Goal: Information Seeking & Learning: Learn about a topic

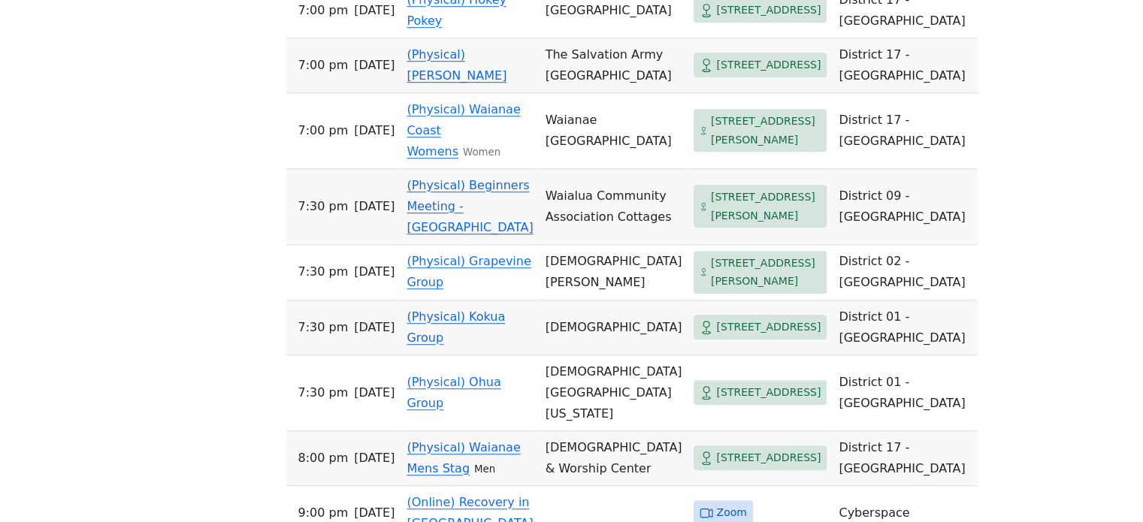
scroll to position [1203, 0]
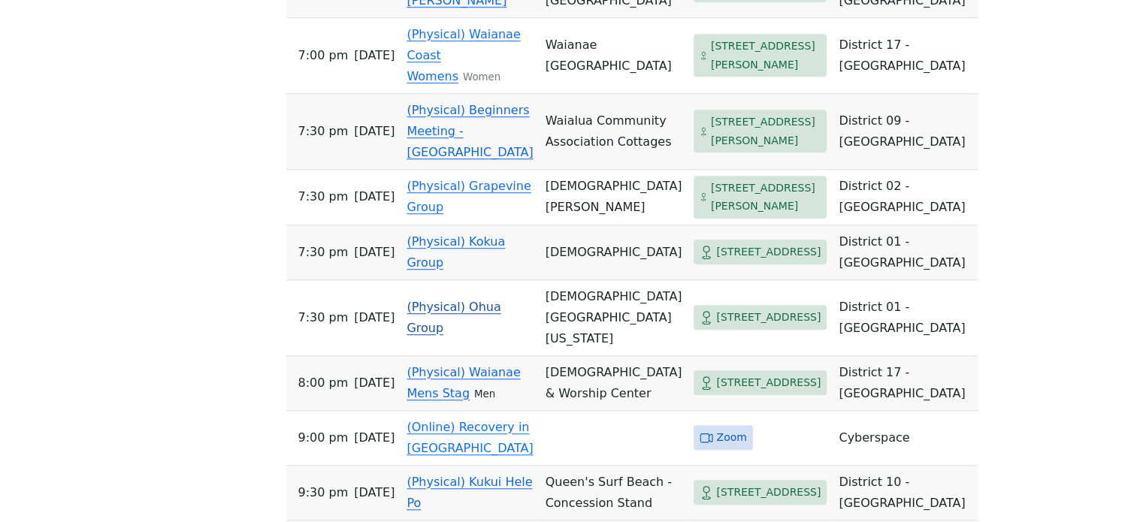
click at [480, 335] on link "(Physical) Ohua Group" at bounding box center [454, 317] width 94 height 35
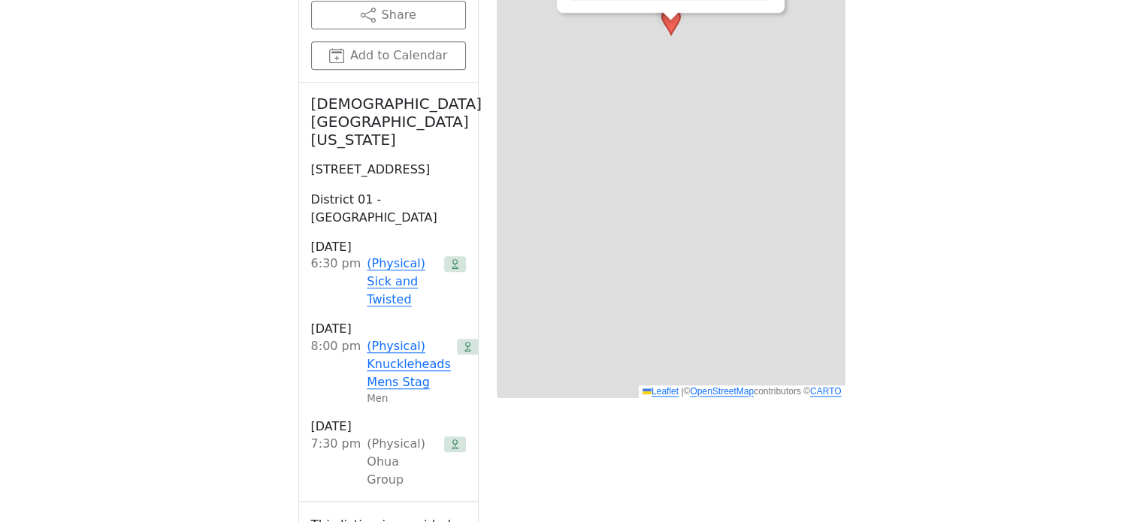
scroll to position [737, 0]
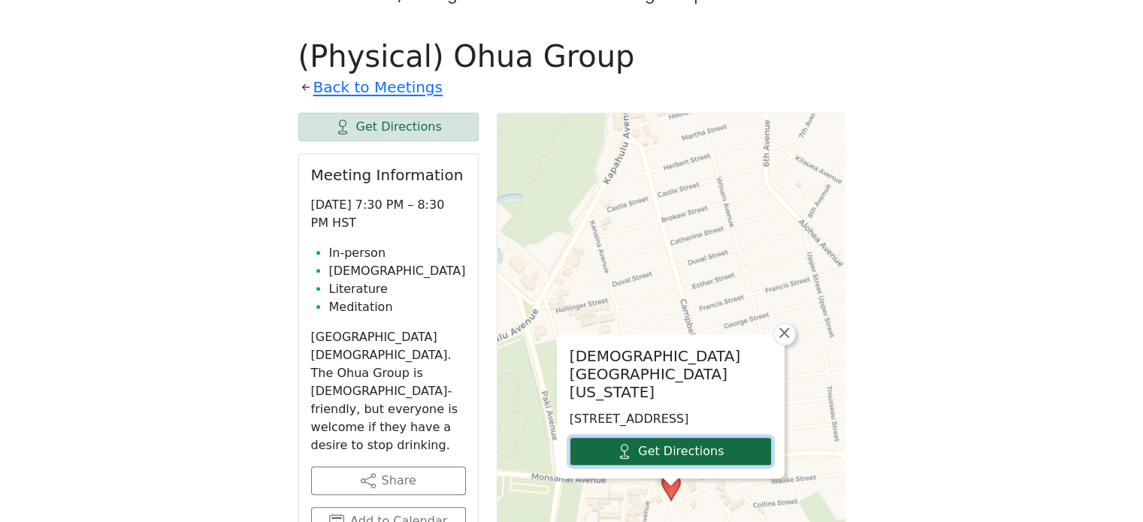
click at [610, 437] on link "Get Directions" at bounding box center [671, 451] width 202 height 29
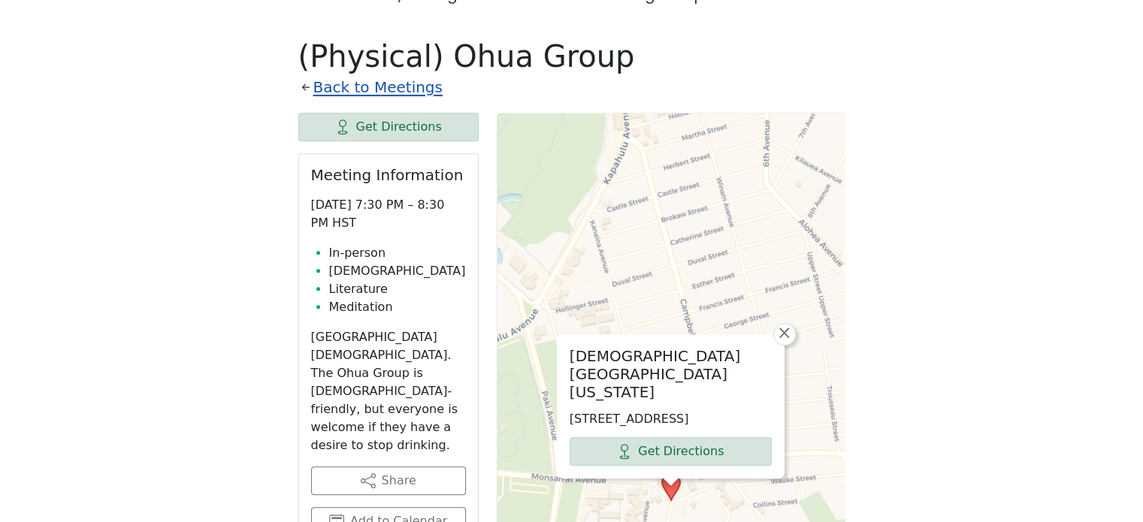
click at [410, 74] on link "Back to Meetings" at bounding box center [377, 87] width 129 height 26
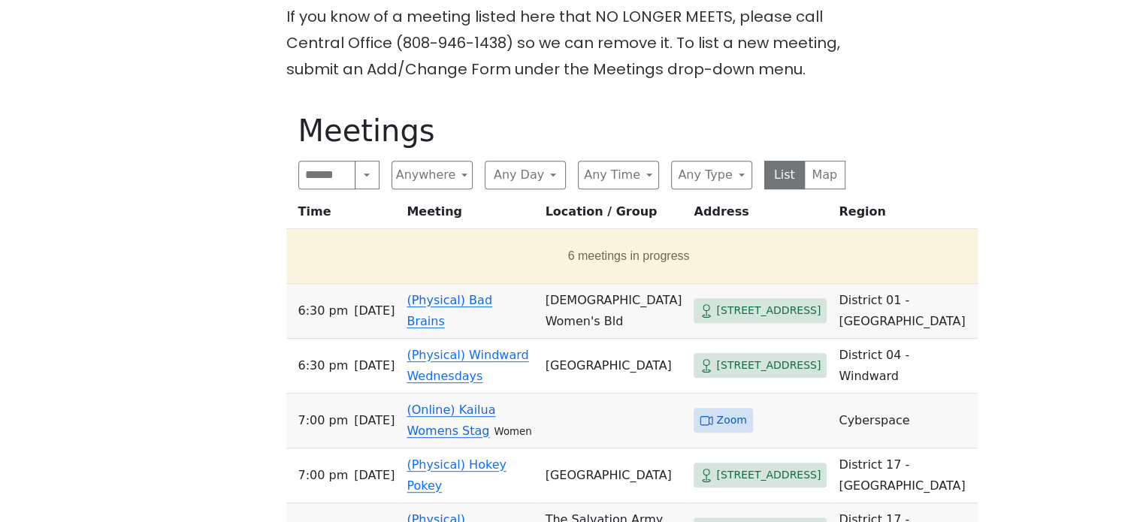
scroll to position [661, 0]
click at [700, 162] on button "Any Type" at bounding box center [711, 176] width 81 height 29
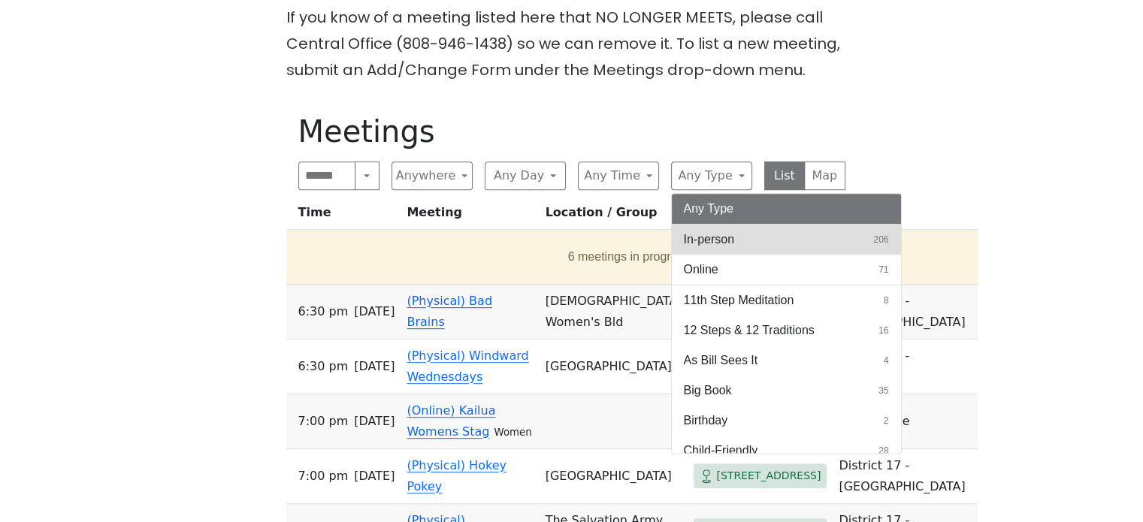
click at [701, 231] on span "In-person" at bounding box center [709, 240] width 51 height 18
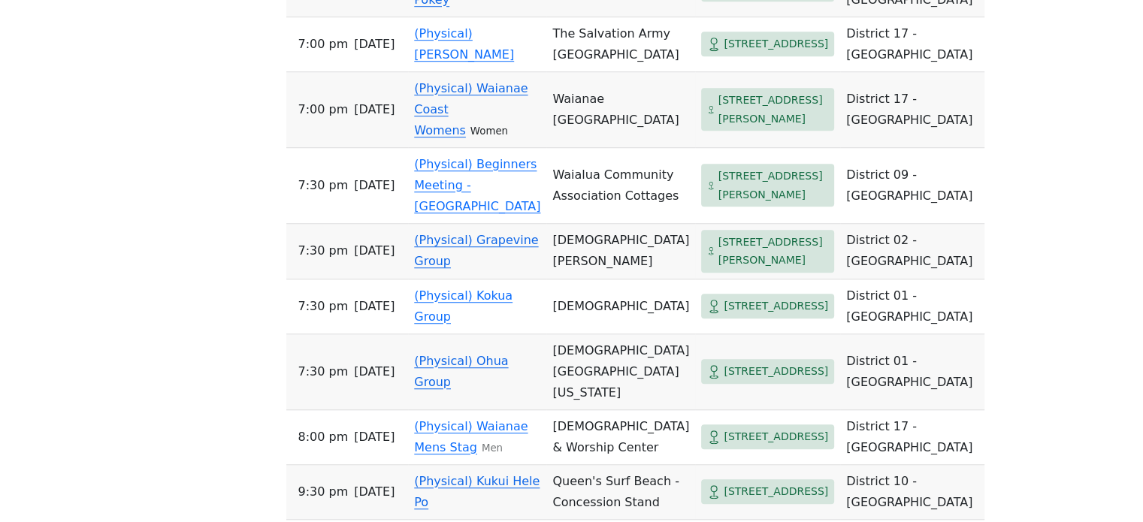
scroll to position [1112, 0]
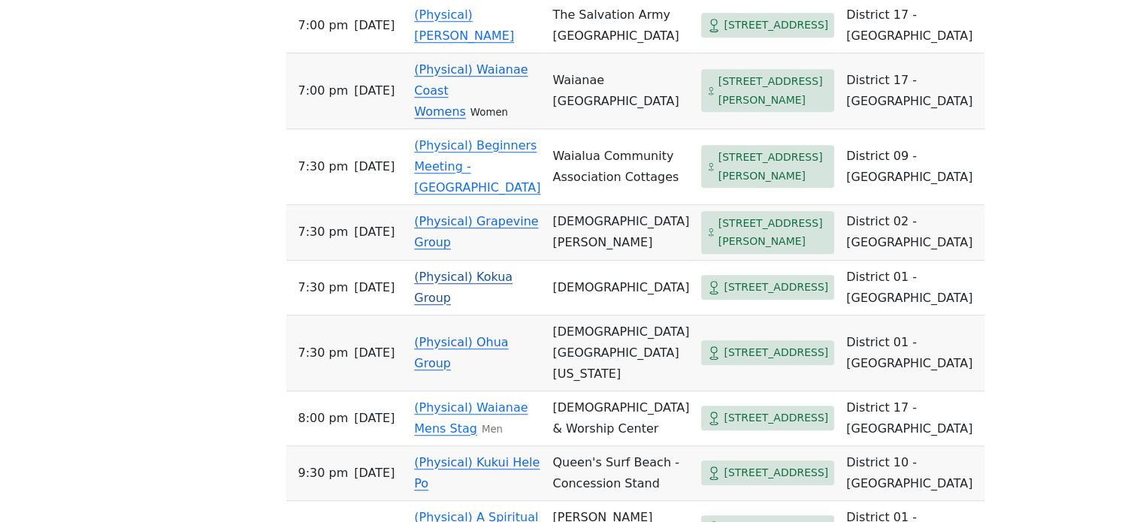
click at [486, 305] on link "(Physical) Kokua Group" at bounding box center [463, 287] width 98 height 35
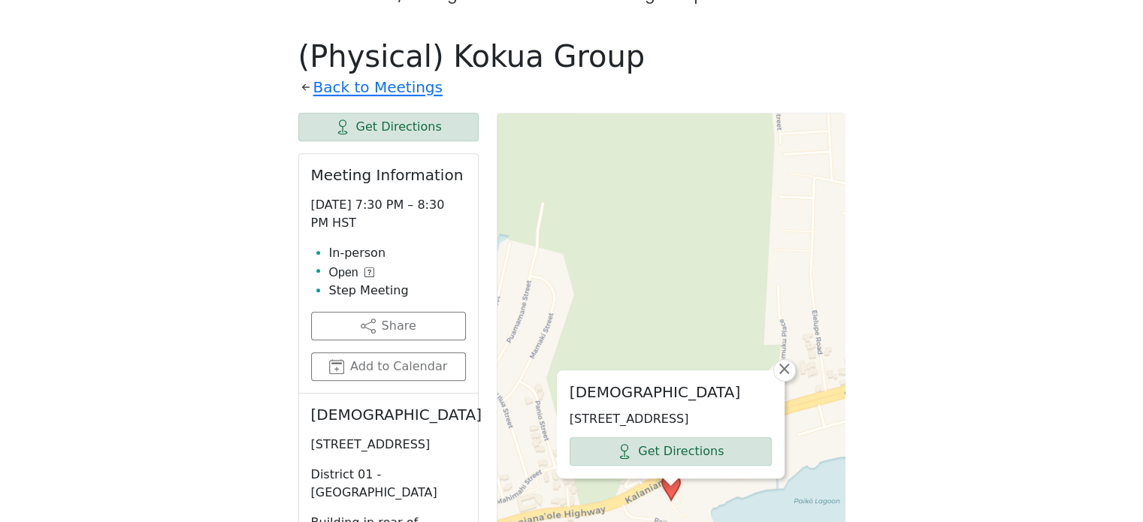
scroll to position [812, 0]
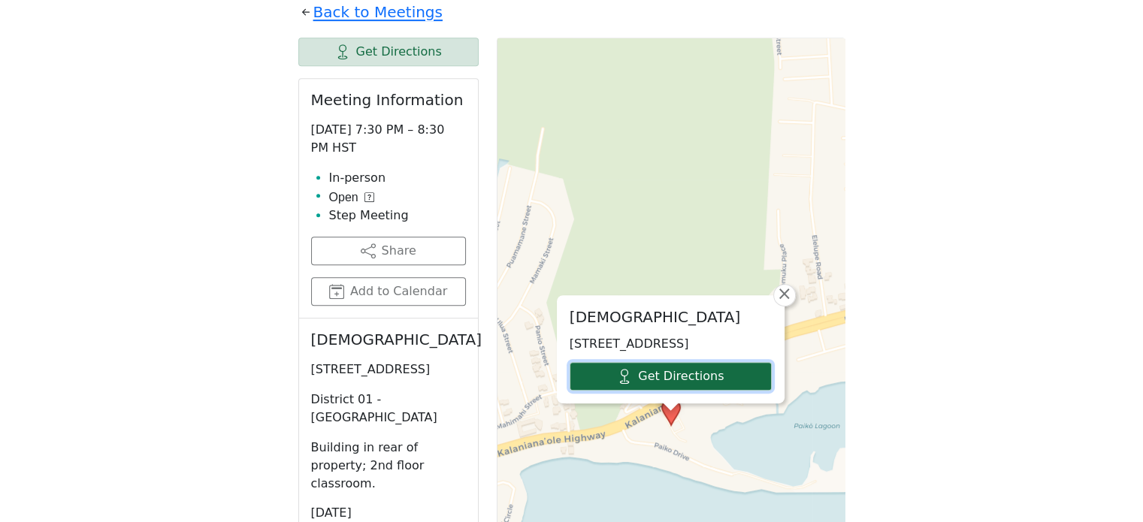
click at [767, 362] on link "Get Directions" at bounding box center [671, 376] width 202 height 29
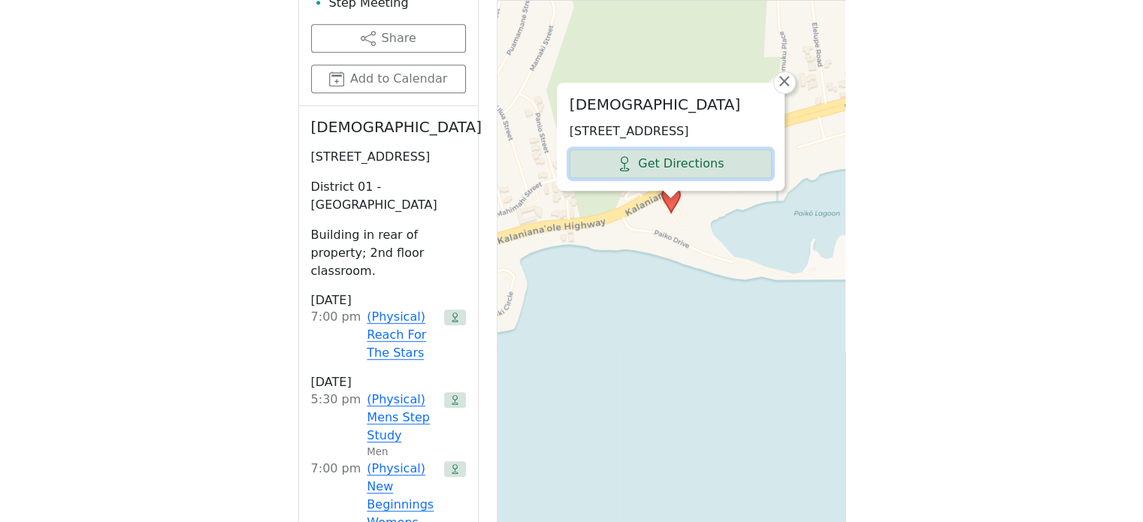
scroll to position [1037, 0]
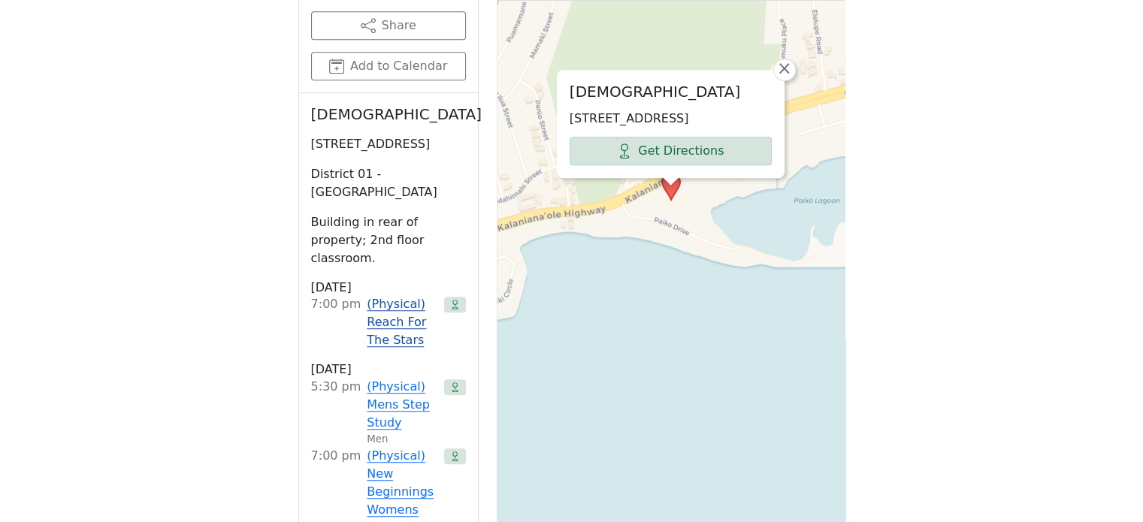
click at [383, 295] on link "(Physical) Reach For The Stars" at bounding box center [402, 322] width 71 height 54
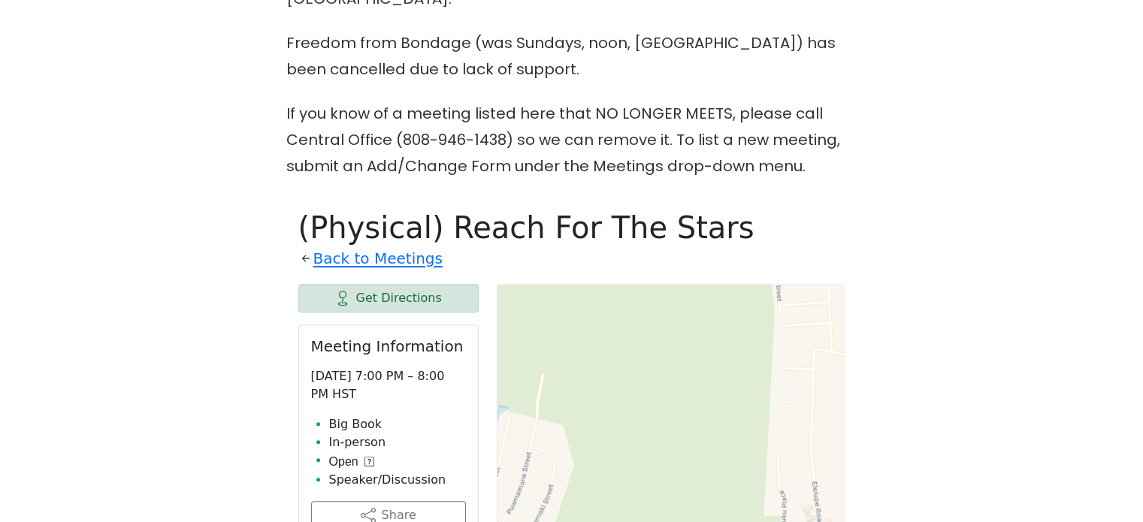
scroll to position [661, 0]
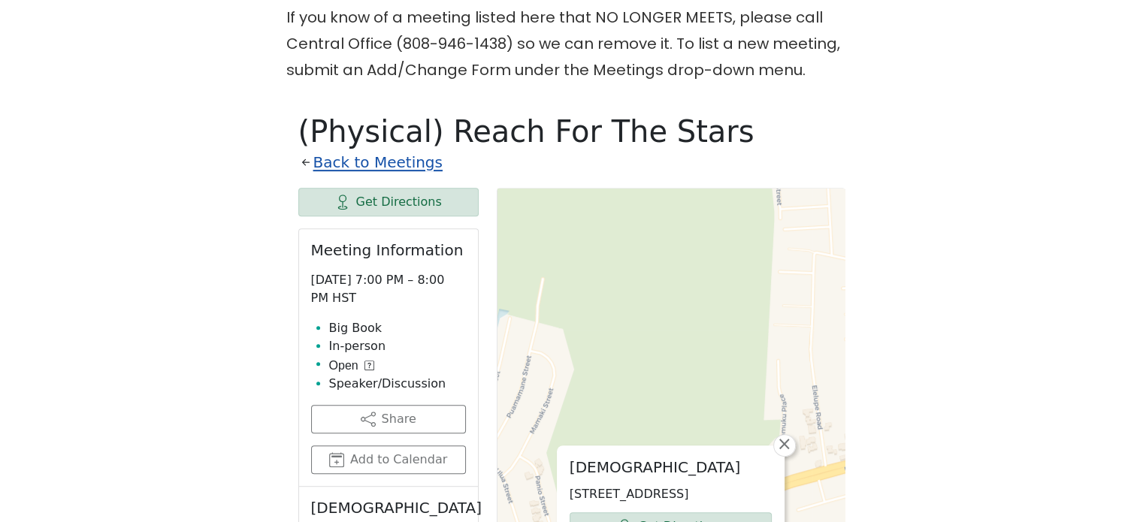
click at [363, 150] on link "Back to Meetings" at bounding box center [377, 163] width 129 height 26
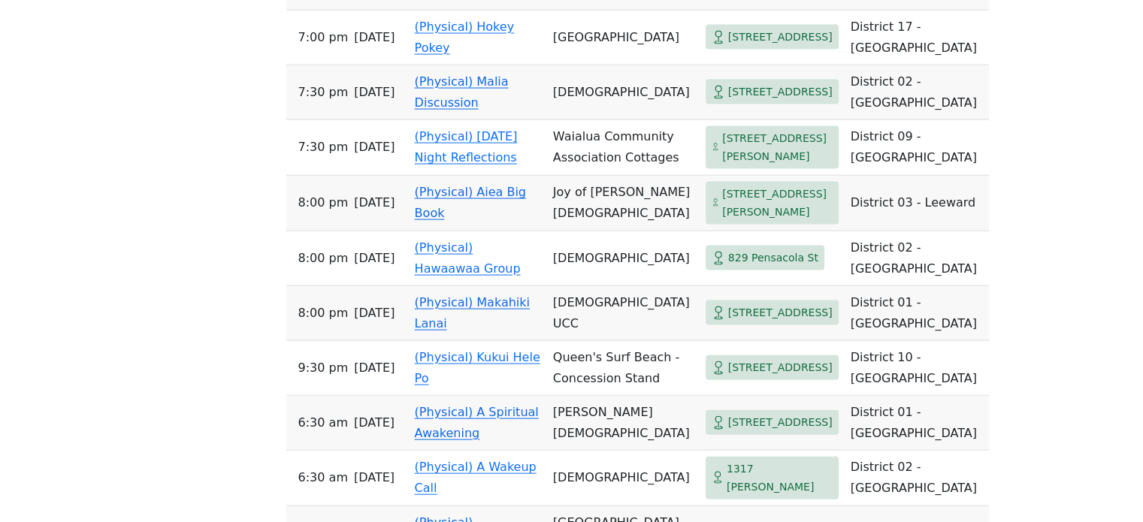
scroll to position [3292, 0]
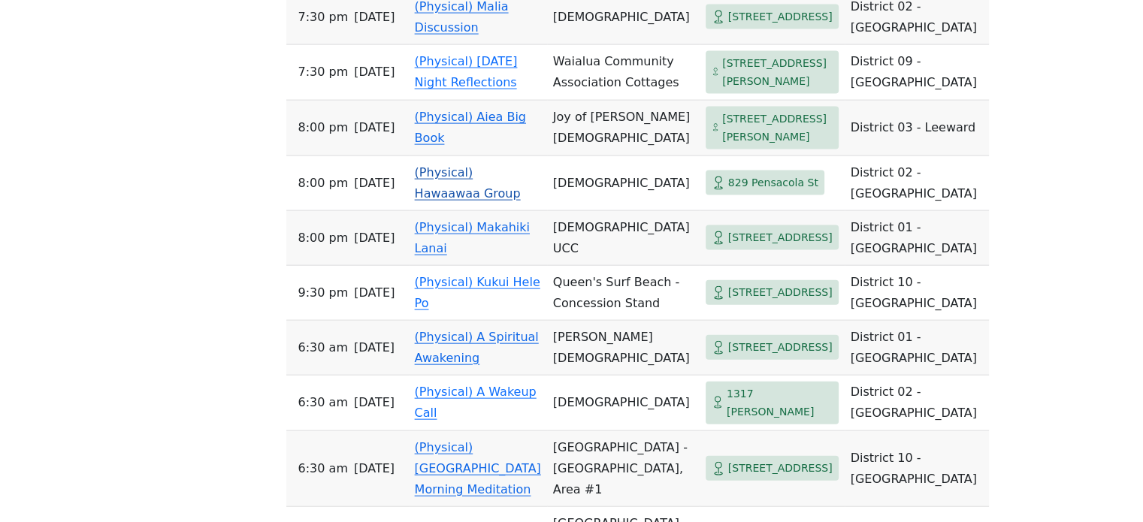
click at [486, 201] on link "(Physical) Hawaawaa Group" at bounding box center [468, 182] width 106 height 35
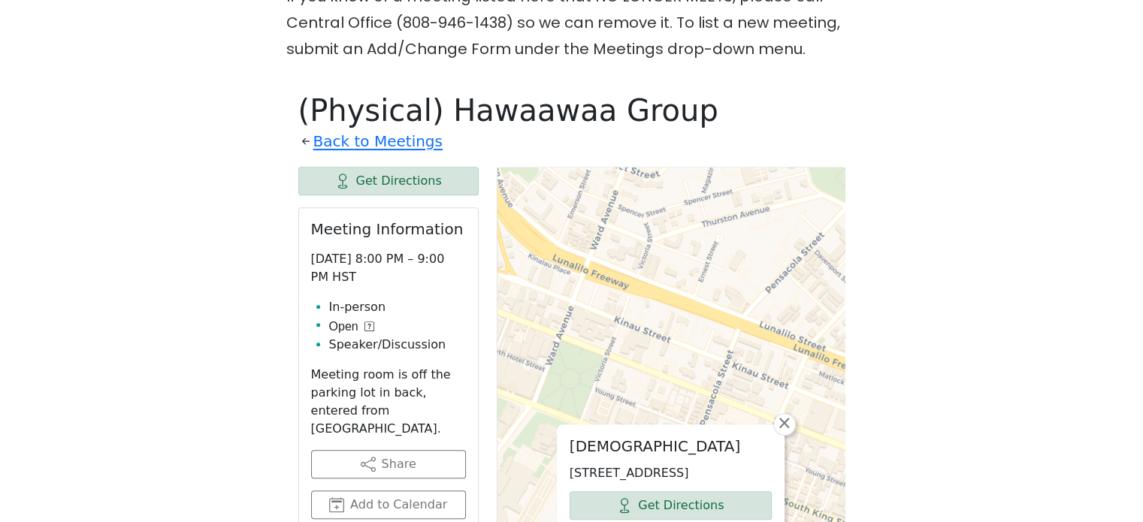
scroll to position [661, 0]
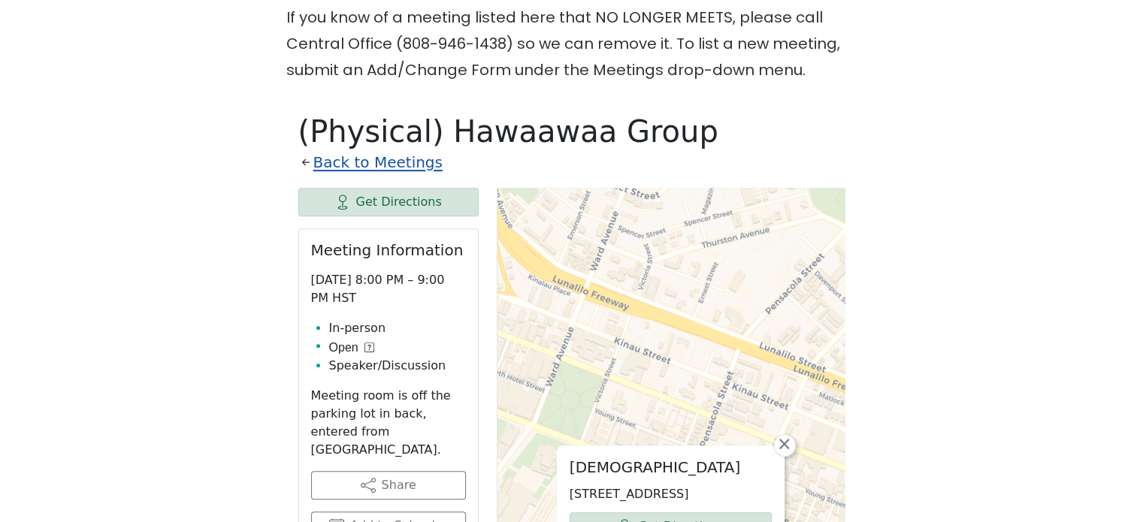
click at [348, 150] on link "Back to Meetings" at bounding box center [377, 163] width 129 height 26
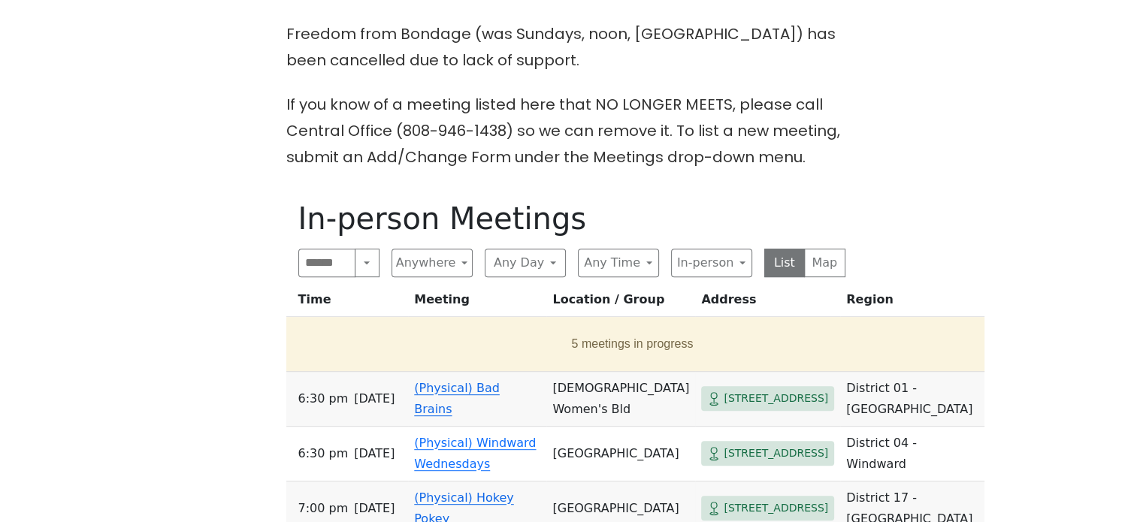
scroll to position [511, 0]
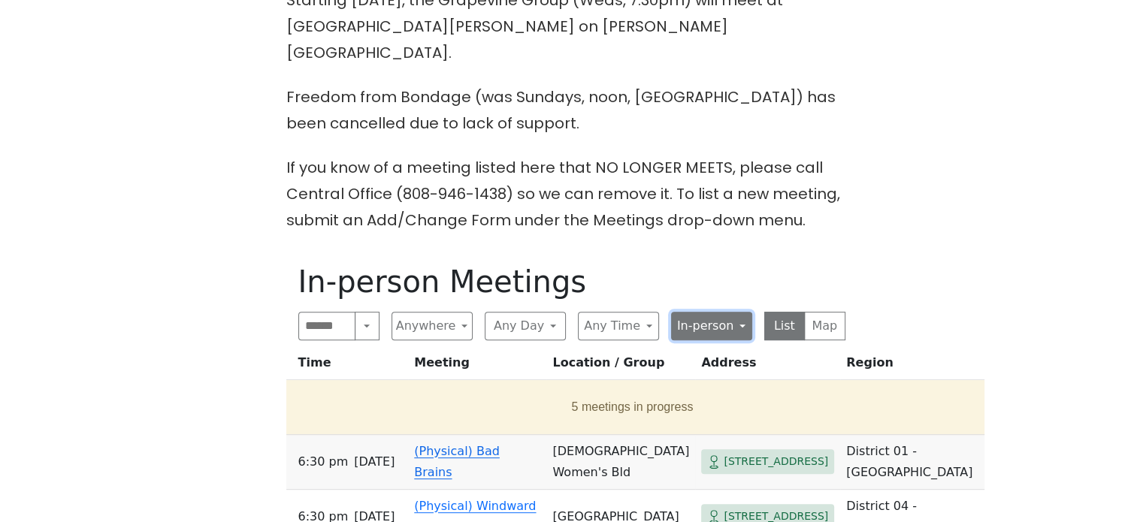
click at [710, 312] on button "In-person" at bounding box center [711, 326] width 81 height 29
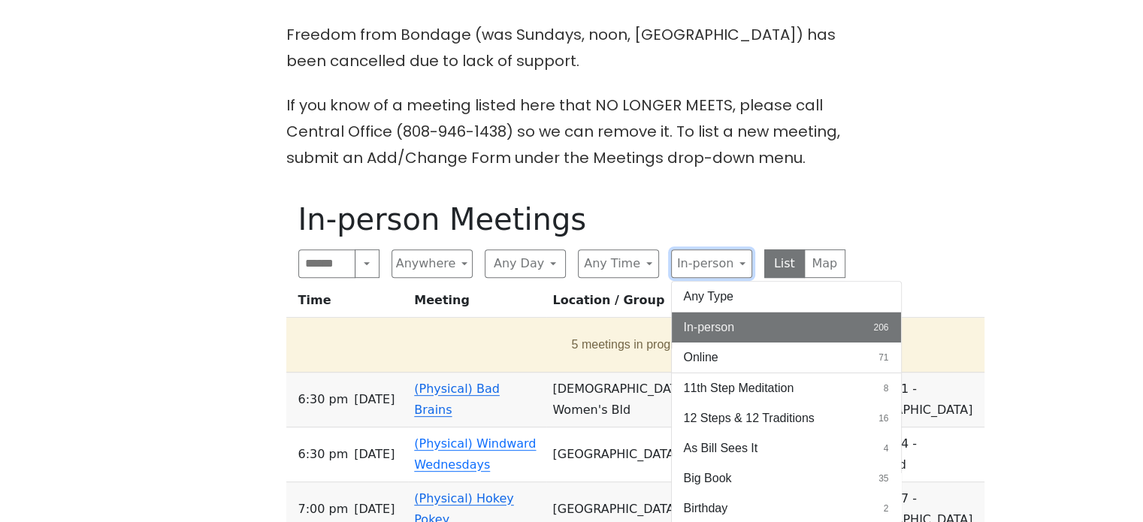
scroll to position [586, 0]
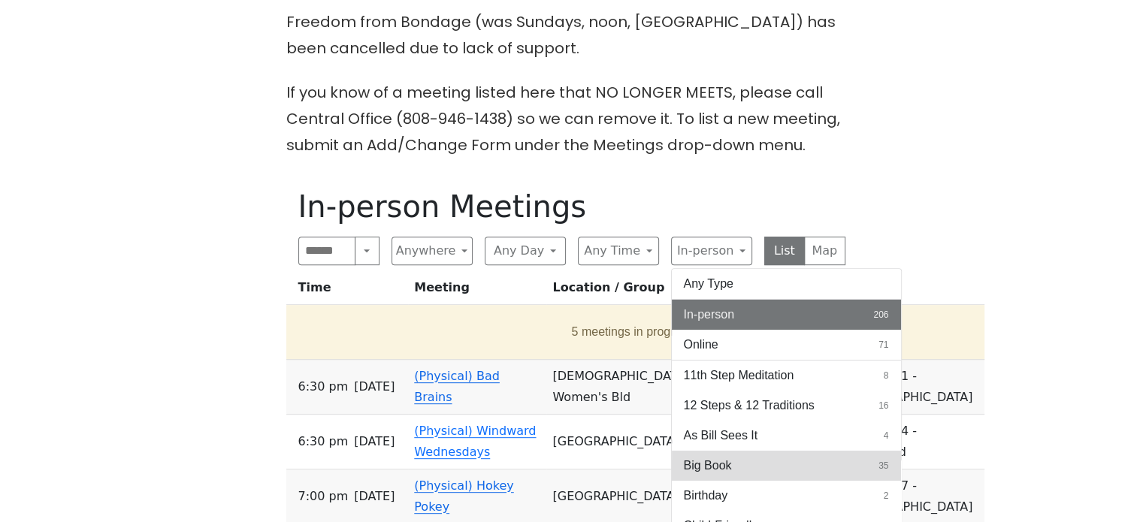
click at [820, 451] on button "Big Book 35" at bounding box center [786, 466] width 229 height 30
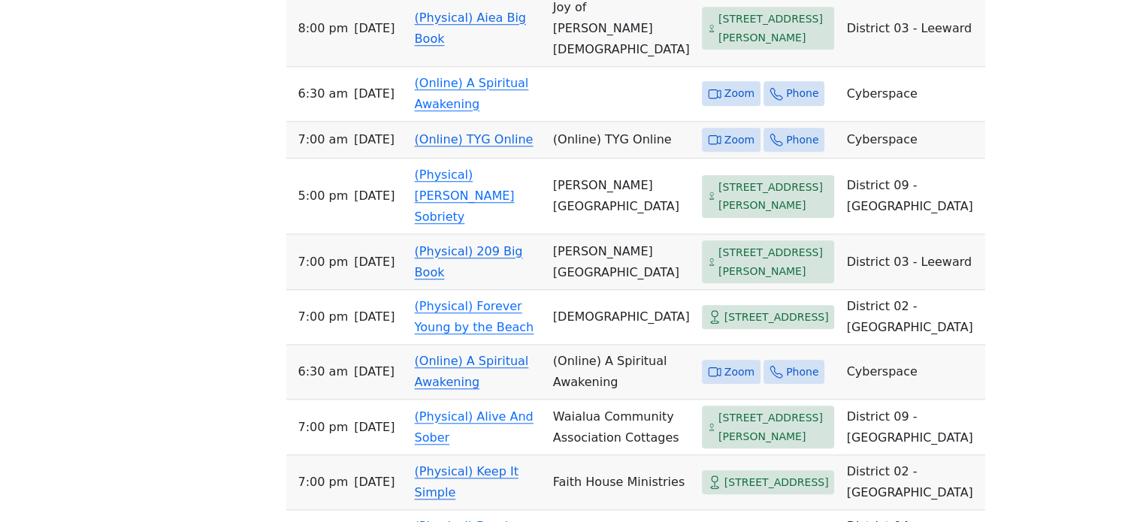
scroll to position [1413, 0]
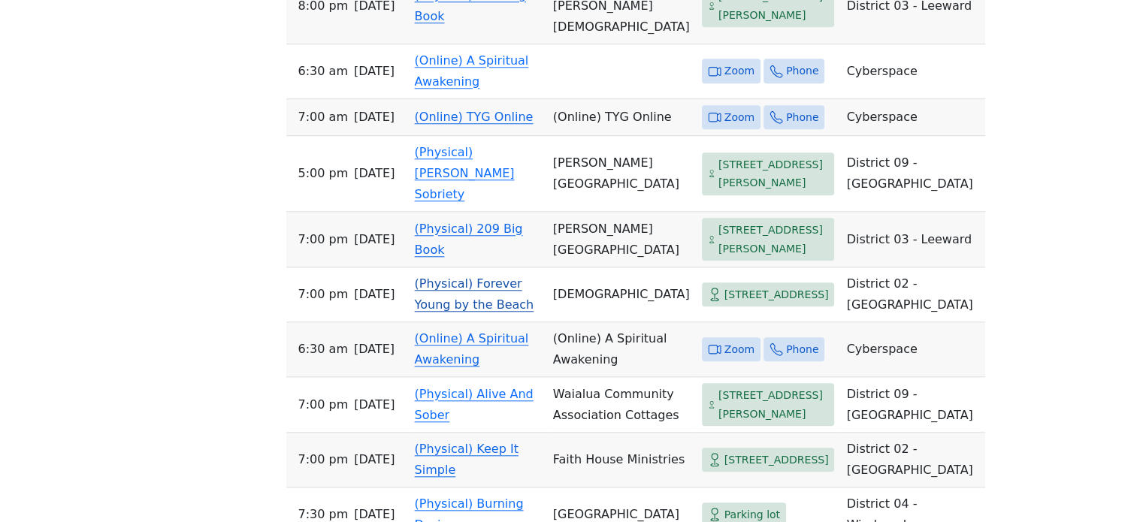
click at [507, 312] on link "(Physical) Forever Young by the Beach" at bounding box center [475, 294] width 120 height 35
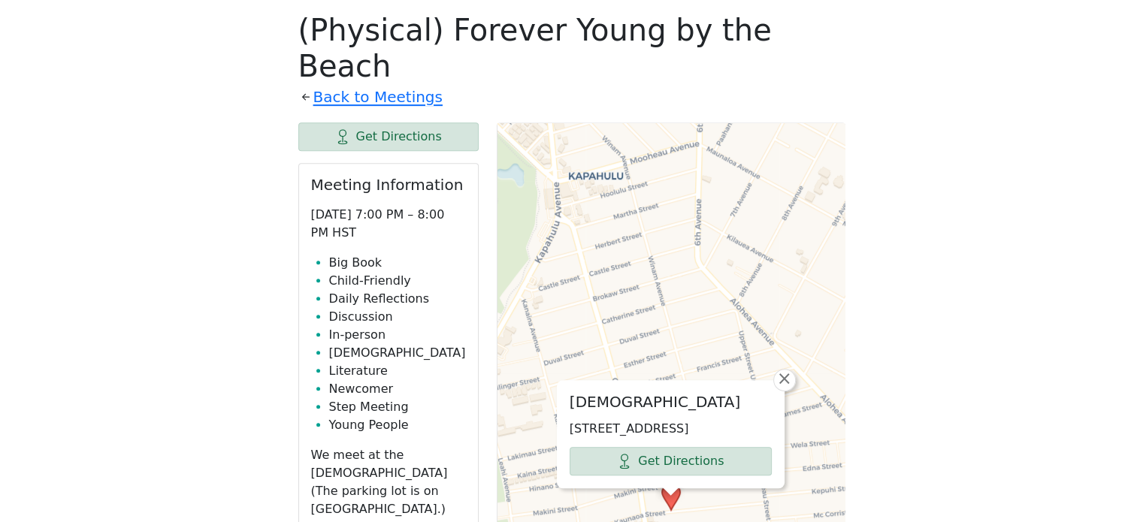
scroll to position [586, 0]
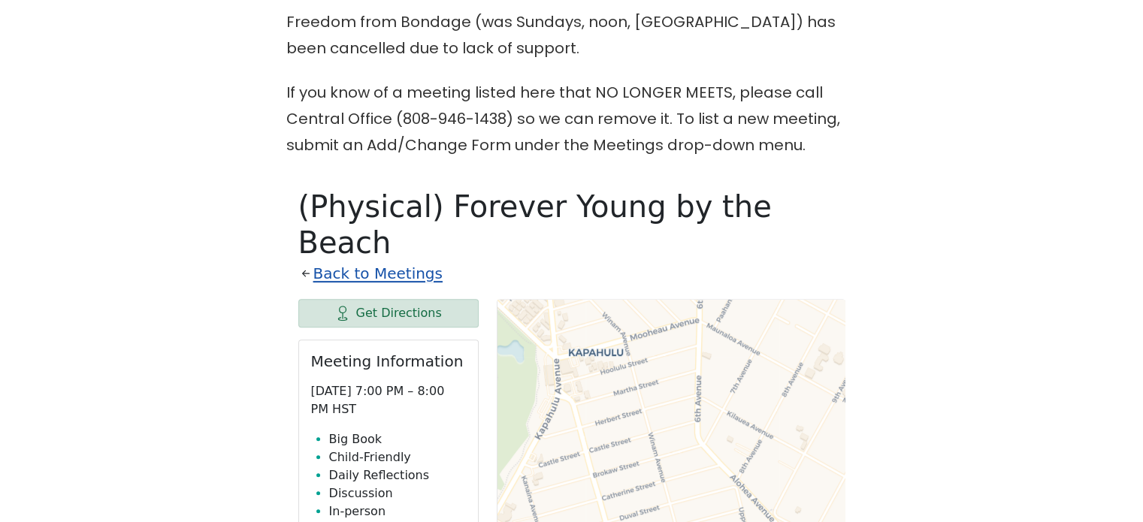
click at [344, 261] on link "Back to Meetings" at bounding box center [377, 274] width 129 height 26
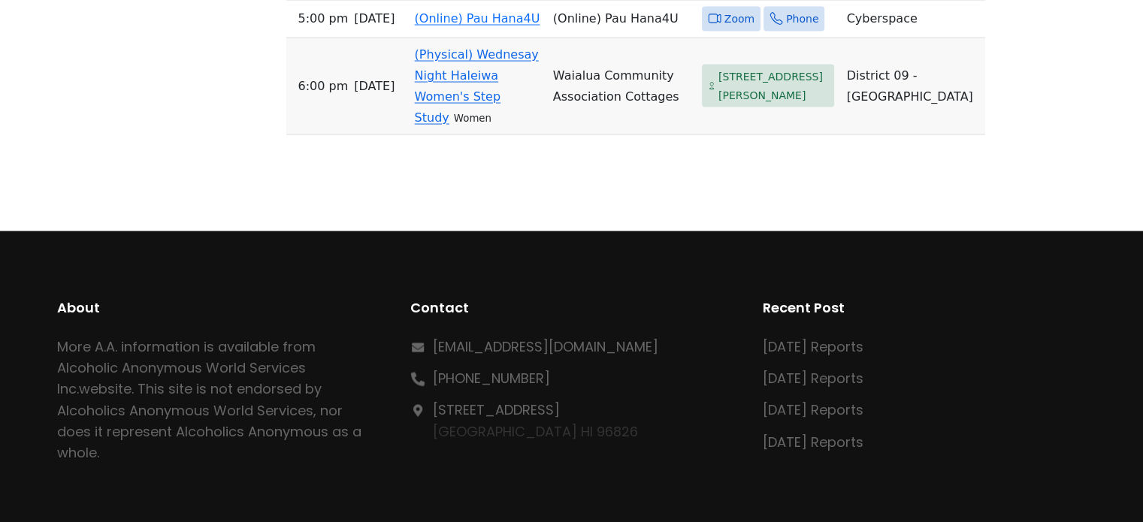
scroll to position [3013, 0]
